Goal: Information Seeking & Learning: Learn about a topic

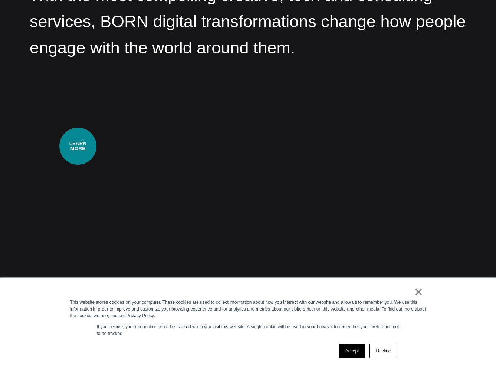
scroll to position [1384, 0]
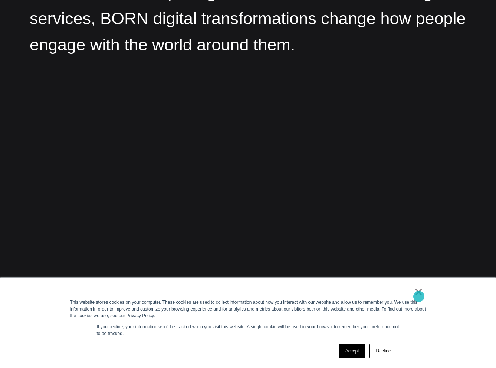
click at [418, 295] on link "×" at bounding box center [418, 292] width 9 height 7
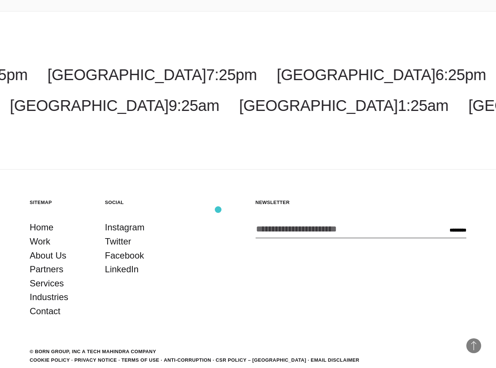
scroll to position [2454, 0]
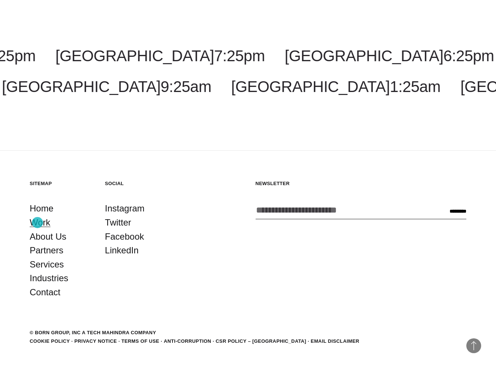
click at [37, 222] on link "Work" at bounding box center [40, 223] width 21 height 14
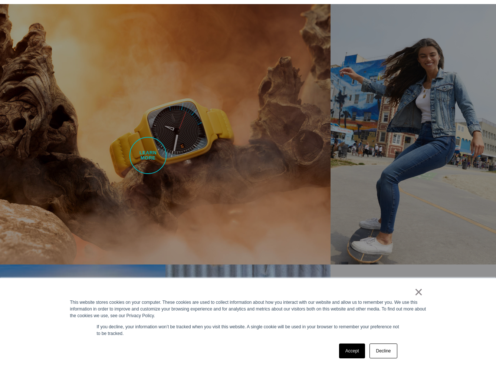
scroll to position [486, 0]
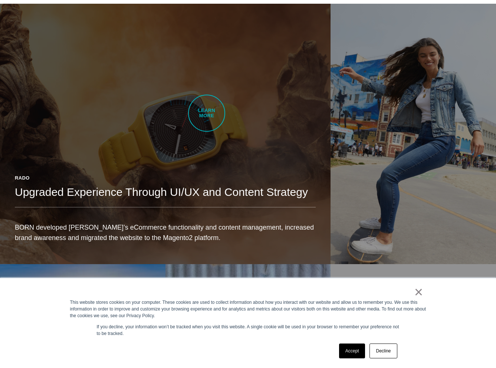
click at [207, 113] on link "Rado Upgraded Experience Through UI/UX and Content Strategy BORN developed Rado…" at bounding box center [165, 134] width 331 height 260
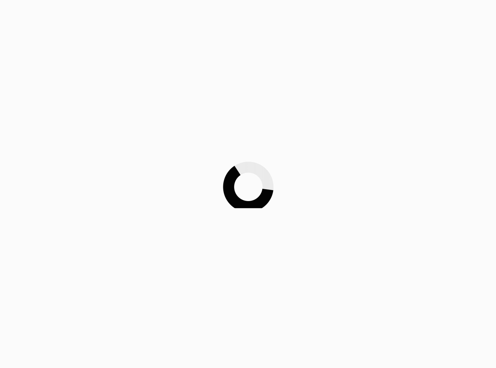
click at [193, 132] on div at bounding box center [248, 184] width 496 height 368
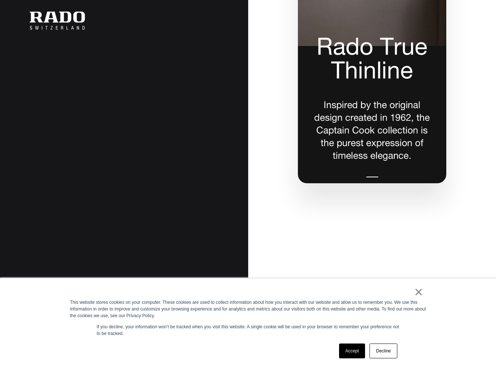
scroll to position [461, 0]
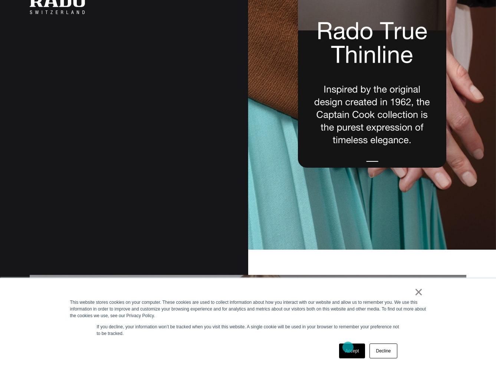
click at [348, 347] on link "Accept" at bounding box center [352, 350] width 26 height 15
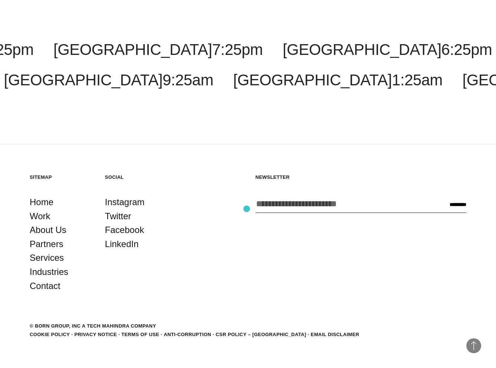
scroll to position [7827, 0]
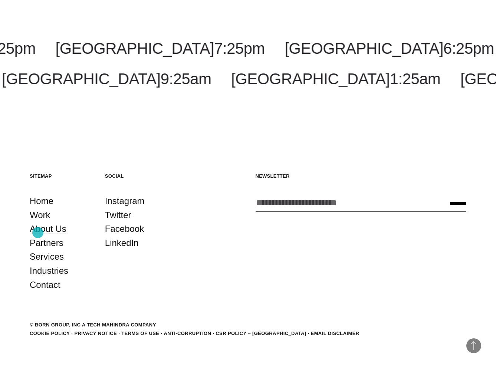
click at [38, 233] on link "About Us" at bounding box center [48, 229] width 37 height 14
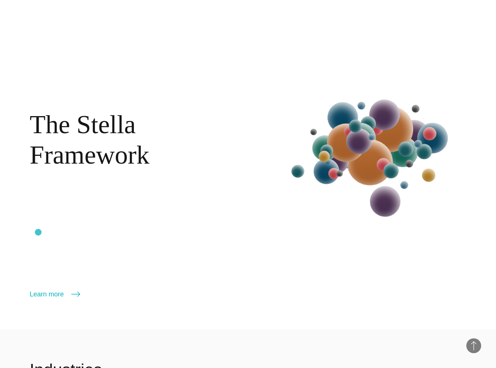
scroll to position [1186, 0]
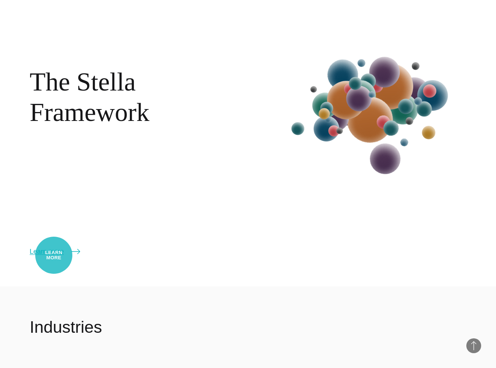
click at [54, 255] on link "Learn more" at bounding box center [55, 251] width 50 height 10
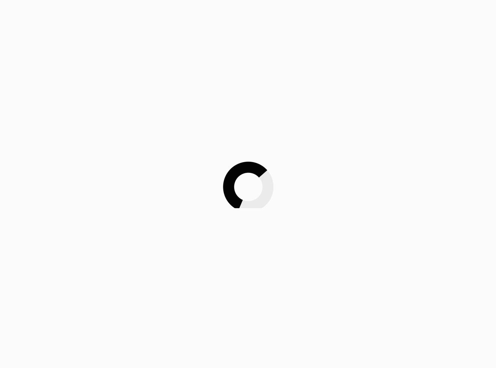
click at [54, 255] on div at bounding box center [248, 184] width 496 height 368
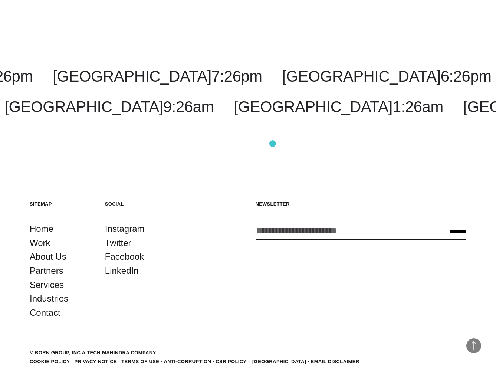
scroll to position [1848, 0]
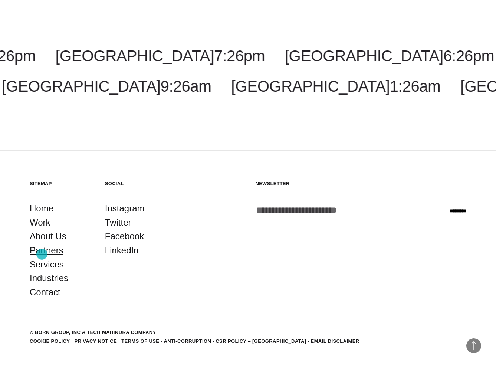
click at [42, 254] on link "Partners" at bounding box center [47, 250] width 34 height 14
click at [43, 254] on link "Partners" at bounding box center [47, 250] width 34 height 14
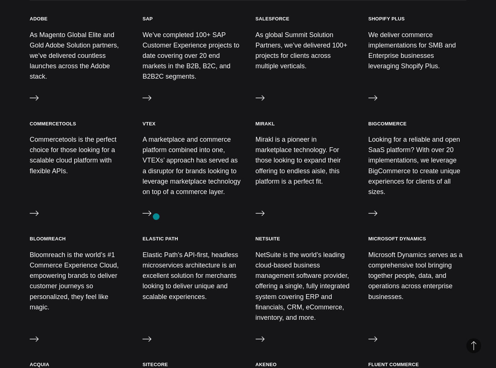
scroll to position [413, 0]
